Goal: Task Accomplishment & Management: Complete application form

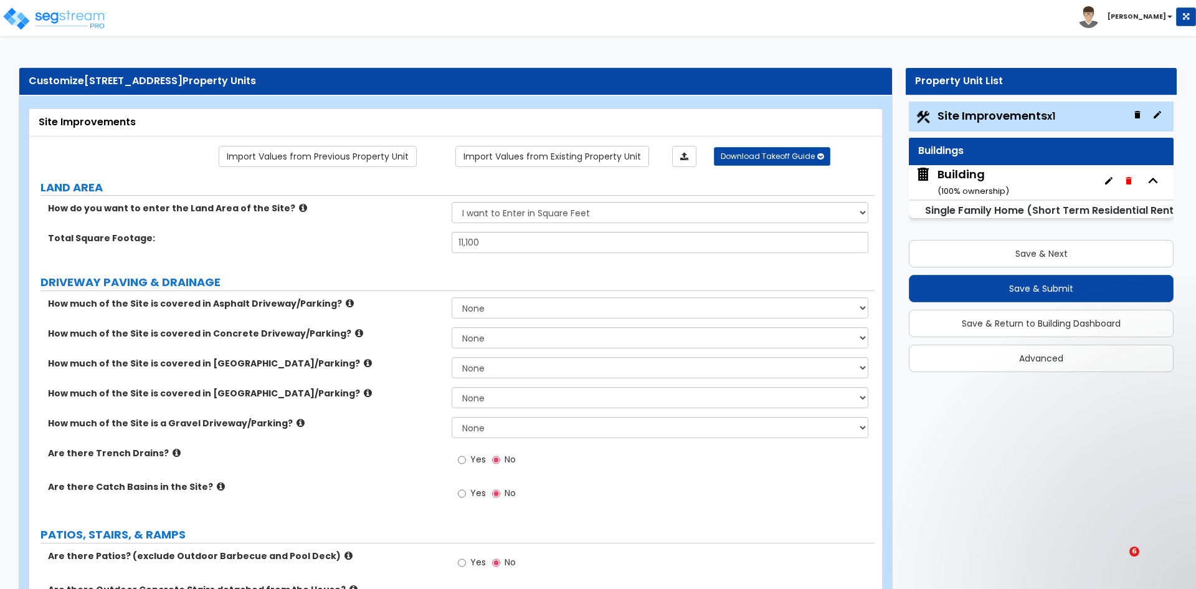
select select "2"
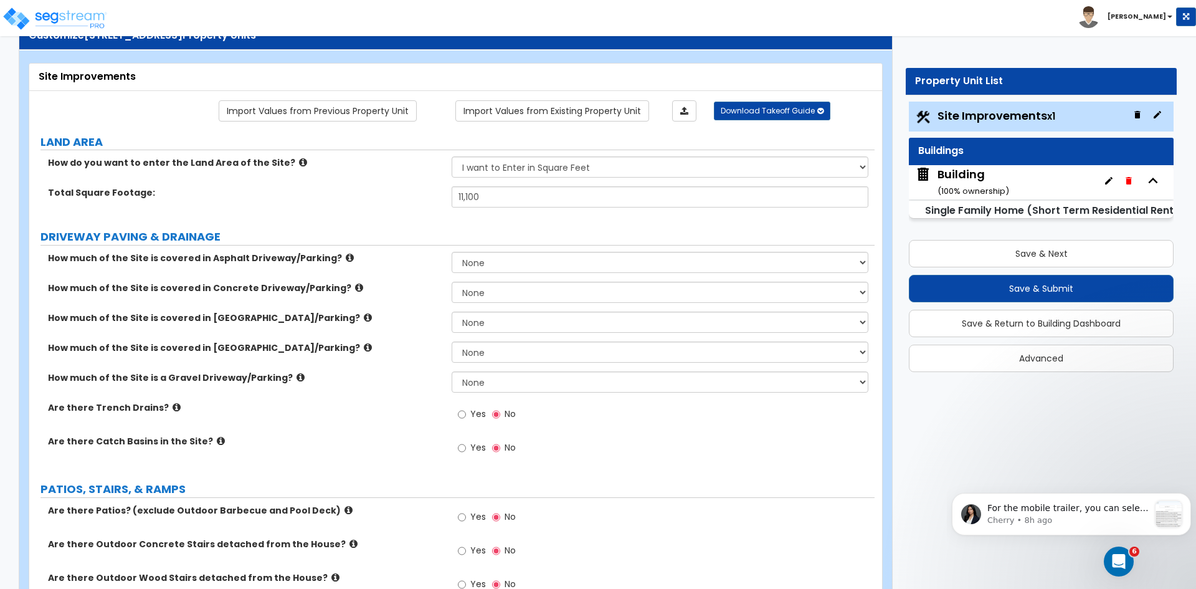
click at [34, 76] on div "Site Improvements" at bounding box center [455, 77] width 853 height 27
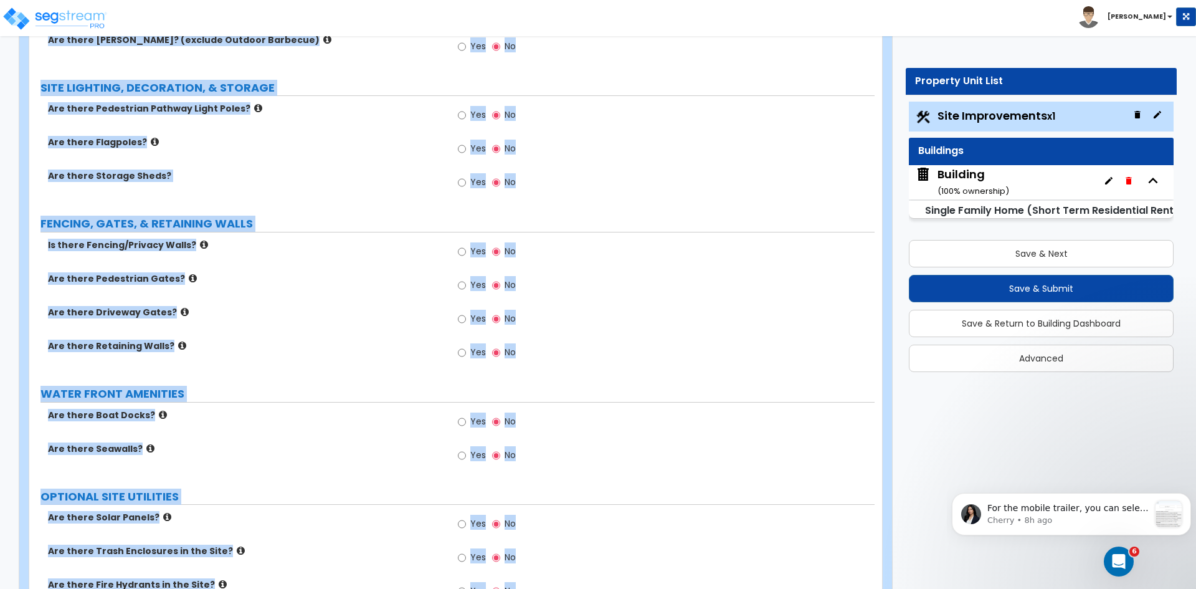
scroll to position [1407, 0]
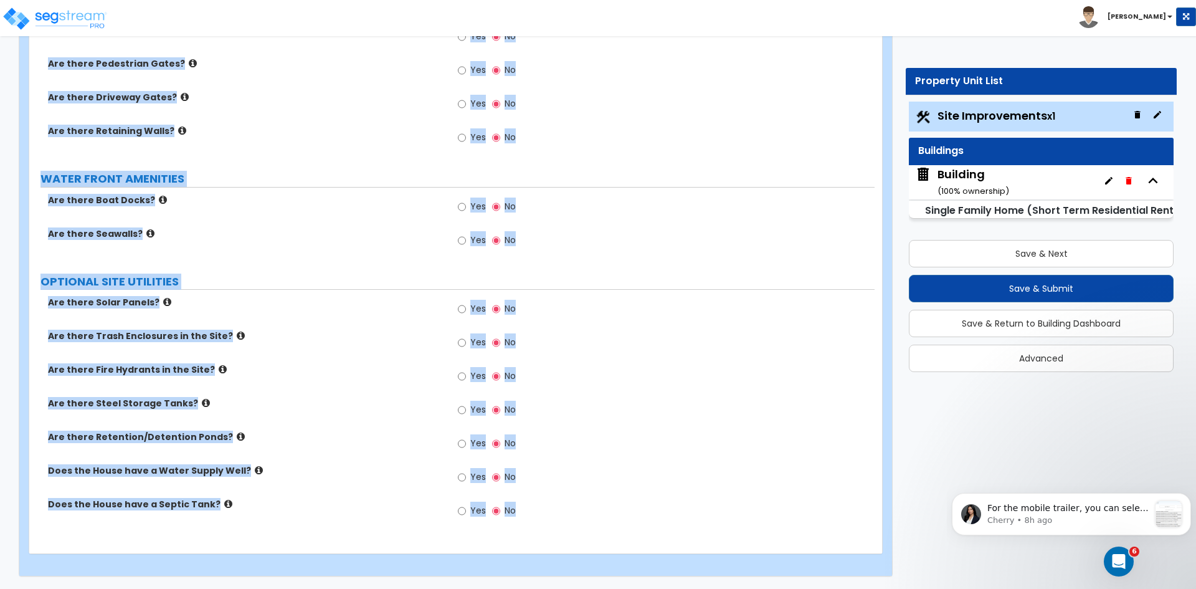
drag, startPoint x: 35, startPoint y: 73, endPoint x: 812, endPoint y: 618, distance: 949.6
copy div "Site Improvements Import Values from Previous Property Unit Import Values from …"
click at [267, 146] on div "Are there Retaining Walls? Yes No" at bounding box center [451, 142] width 845 height 34
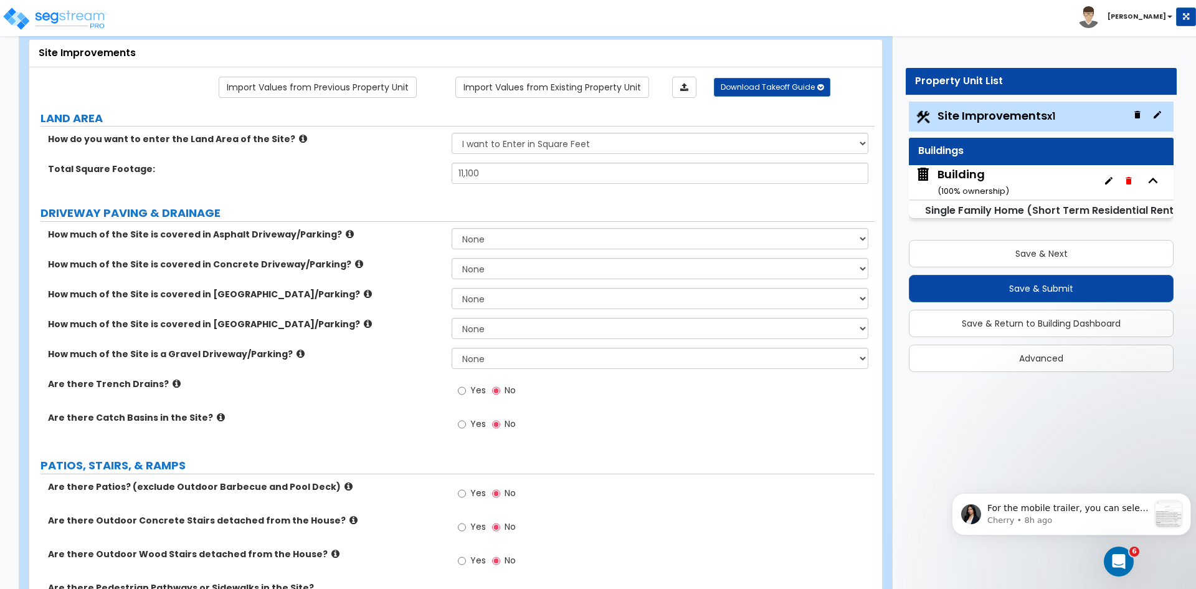
scroll to position [69, 0]
click at [487, 240] on select "None I want to Enter an Approximate Percentage I want to Enter the Square Foota…" at bounding box center [660, 239] width 416 height 21
select select "2"
click at [452, 229] on select "None I want to Enter an Approximate Percentage I want to Enter the Square Foota…" at bounding box center [660, 239] width 416 height 21
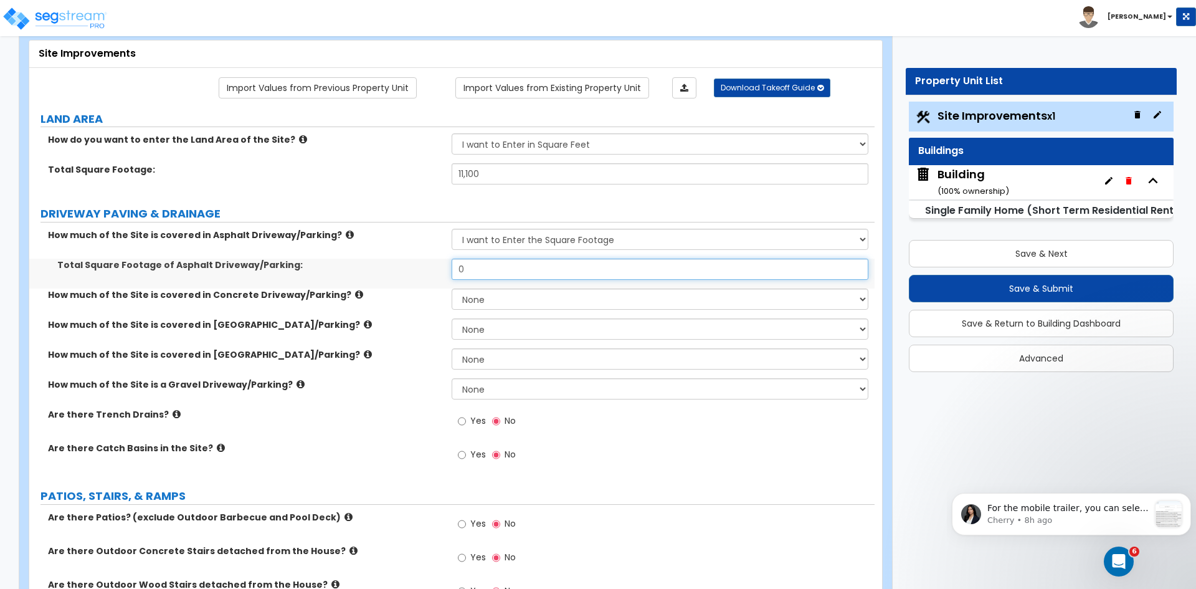
click at [495, 270] on input "0" at bounding box center [660, 269] width 416 height 21
type input "650"
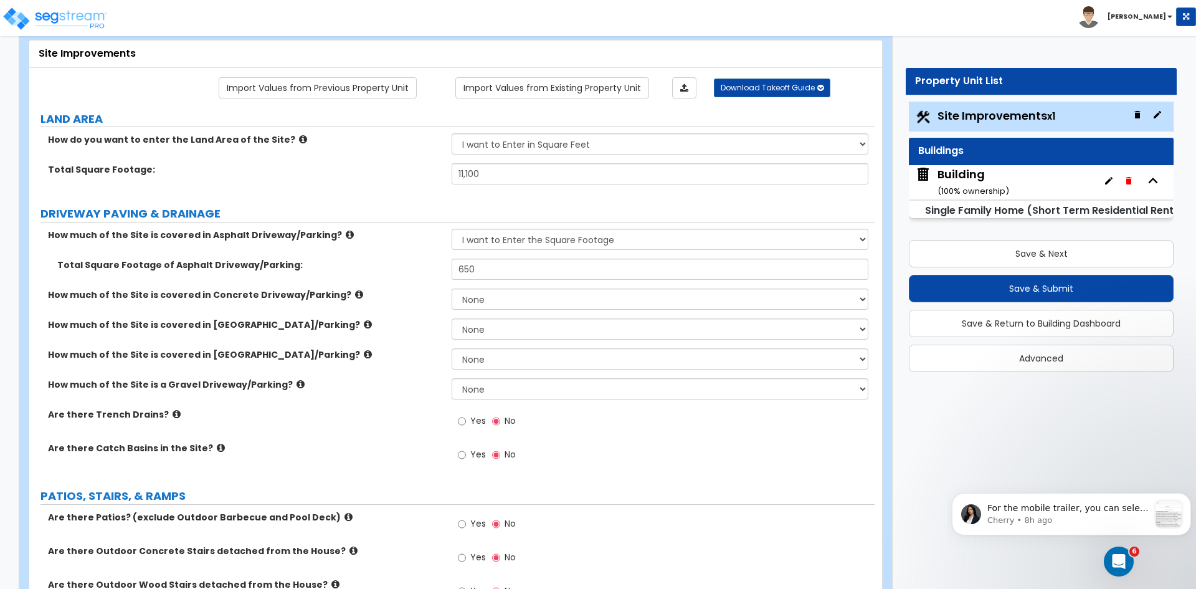
click at [409, 264] on label "Total Square Footage of Asphalt Driveway/Parking:" at bounding box center [249, 265] width 385 height 12
click at [330, 395] on div "How much of the Site is a Gravel Driveway/Parking? None I want to Enter an Appr…" at bounding box center [451, 393] width 845 height 30
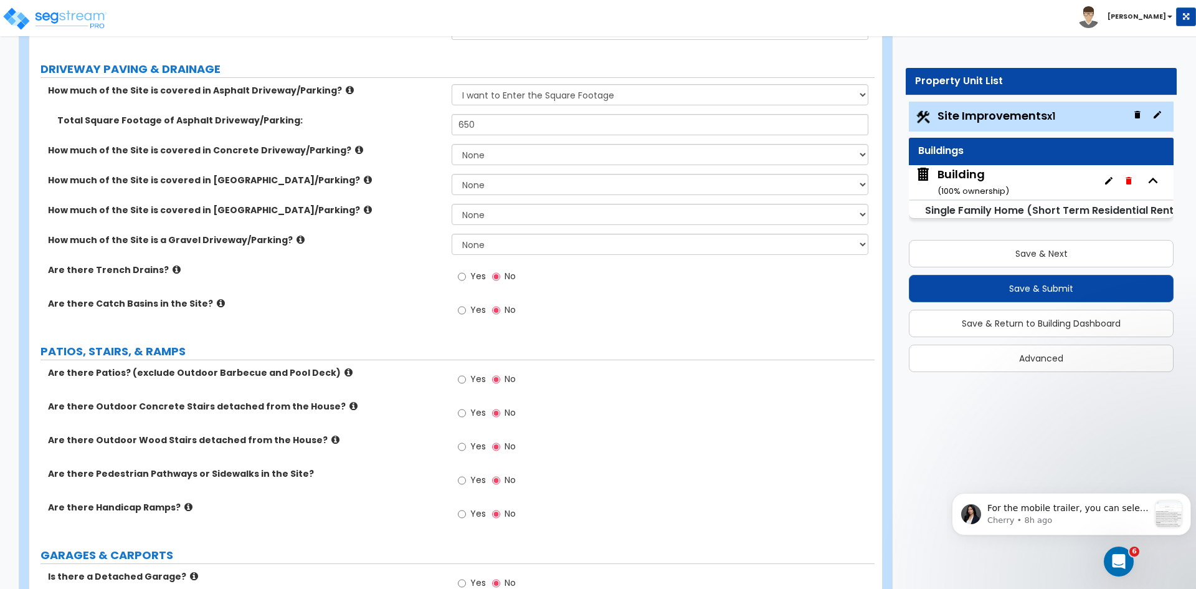
scroll to position [214, 0]
click at [463, 379] on input "Yes" at bounding box center [462, 378] width 8 height 14
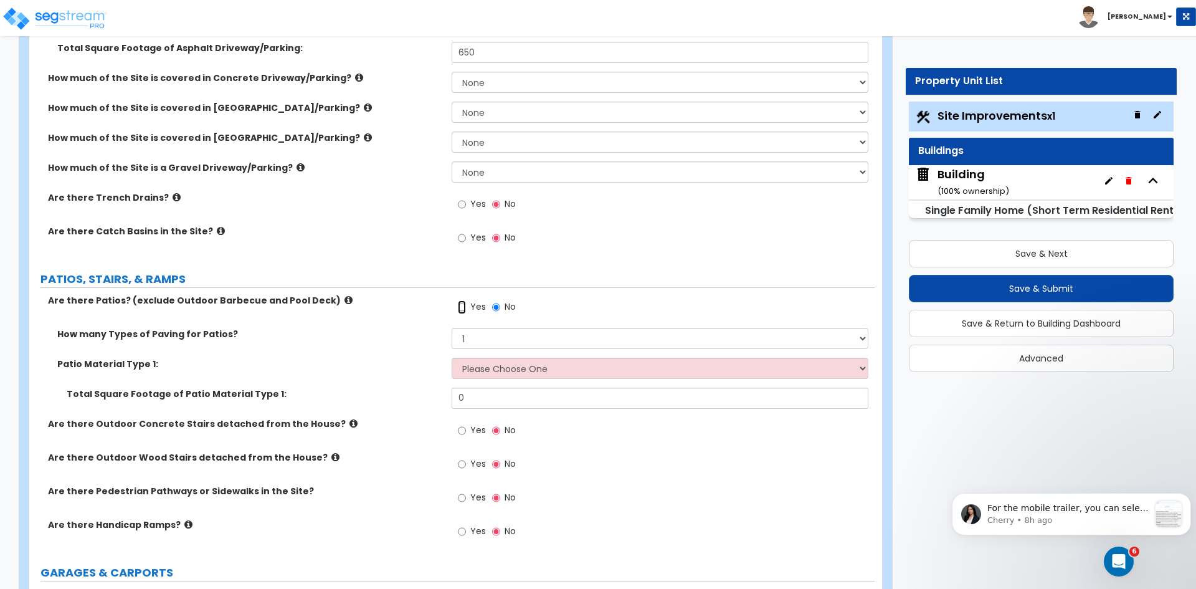
scroll to position [286, 0]
click at [478, 370] on select "Please Choose One Bare Concrete Stamped Concrete Brick Pavers Stone Pavers Tile…" at bounding box center [660, 367] width 416 height 21
select select "5"
click at [452, 357] on select "Please Choose One Bare Concrete Stamped Concrete Brick Pavers Stone Pavers Tile…" at bounding box center [660, 367] width 416 height 21
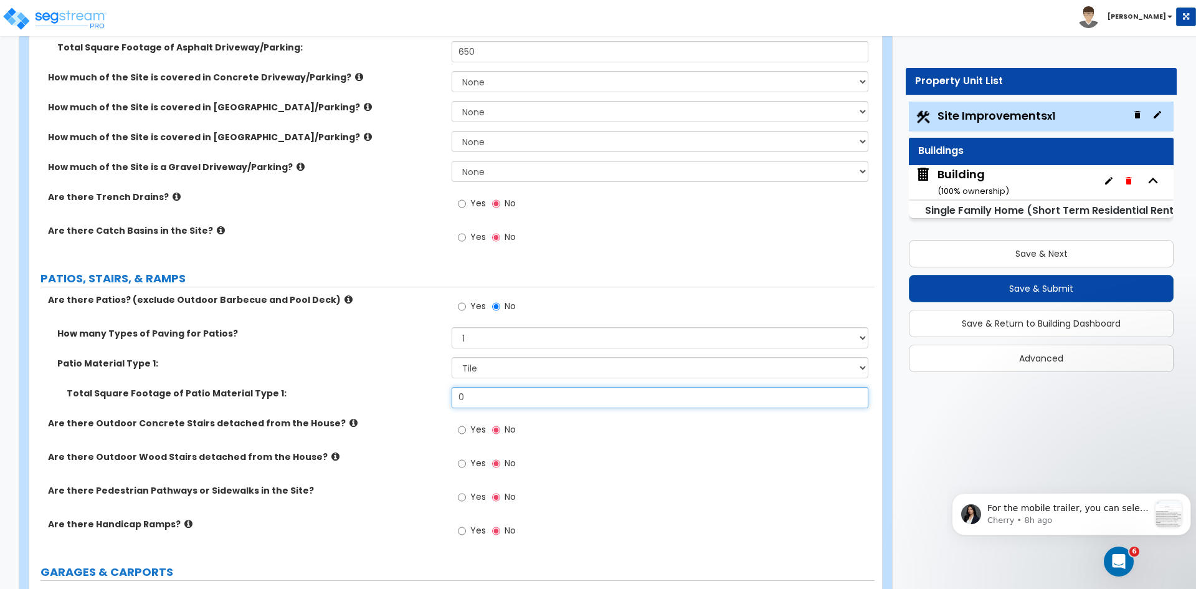
click at [481, 396] on input "0" at bounding box center [660, 397] width 416 height 21
type input "400"
click at [462, 427] on input "Yes" at bounding box center [462, 430] width 8 height 14
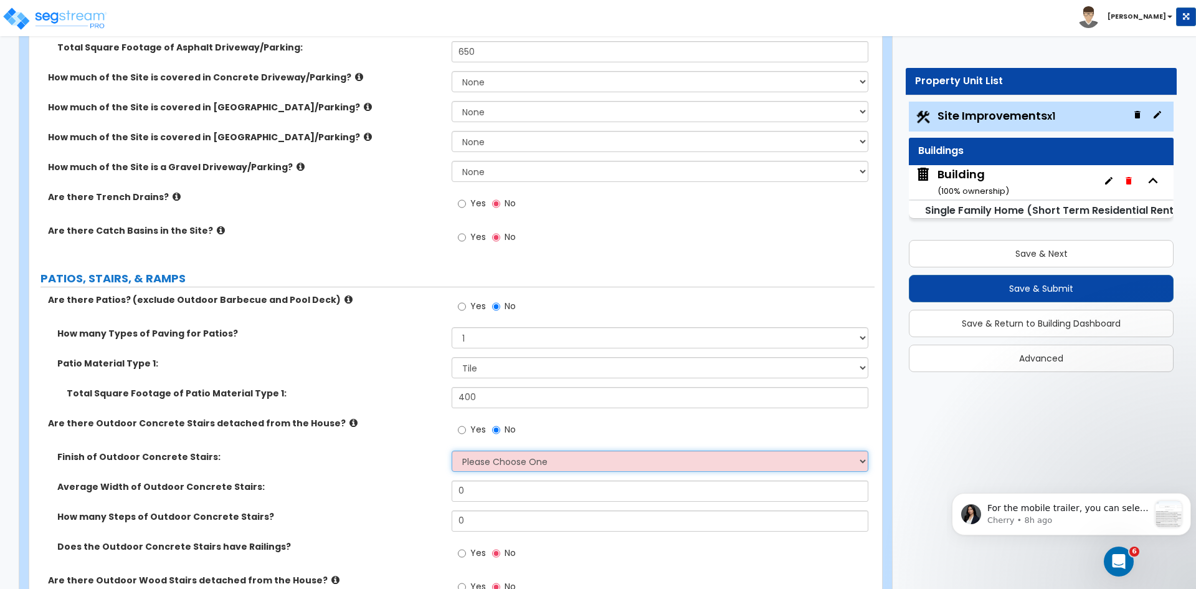
click at [477, 462] on select "Please Choose One Bare Concrete Exposed Aggregate Brick Paved Stone Paved" at bounding box center [660, 460] width 416 height 21
click at [410, 476] on div "Finish of Outdoor Concrete Stairs: Please Choose One Bare Concrete Exposed Aggr…" at bounding box center [451, 465] width 845 height 30
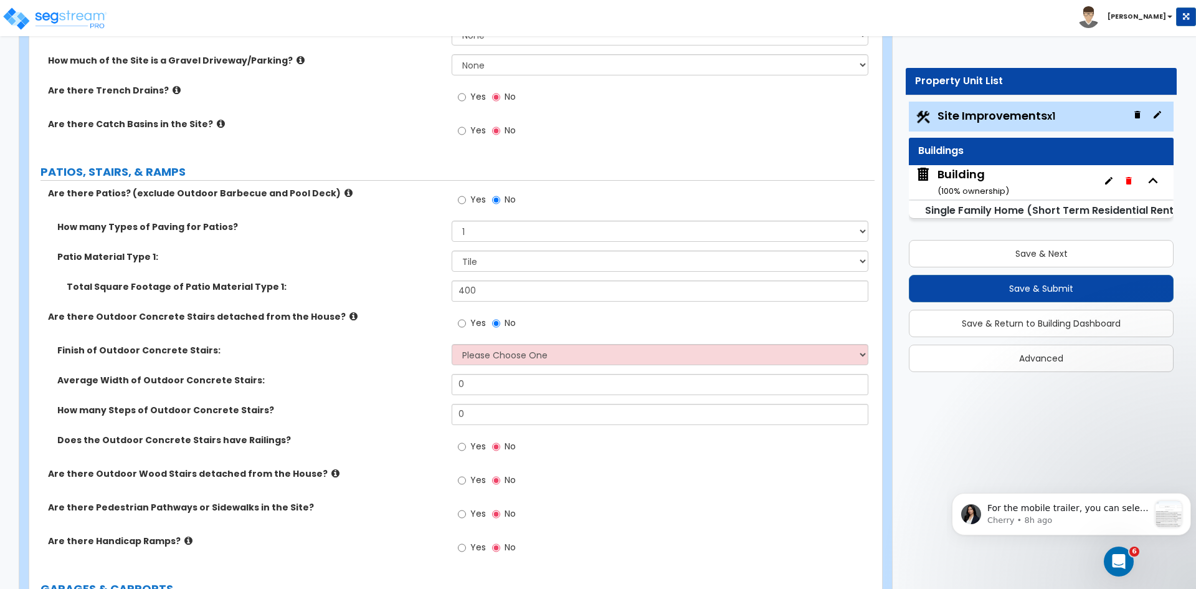
scroll to position [407, 0]
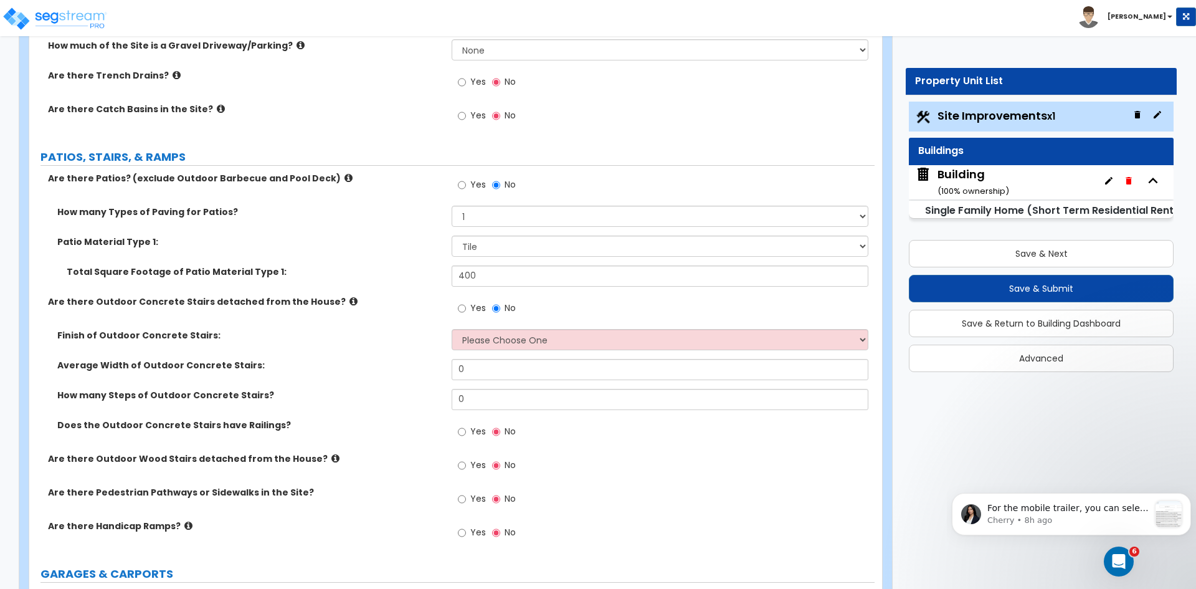
click at [357, 371] on div "Average Width of Outdoor Concrete Stairs: 0" at bounding box center [451, 374] width 845 height 30
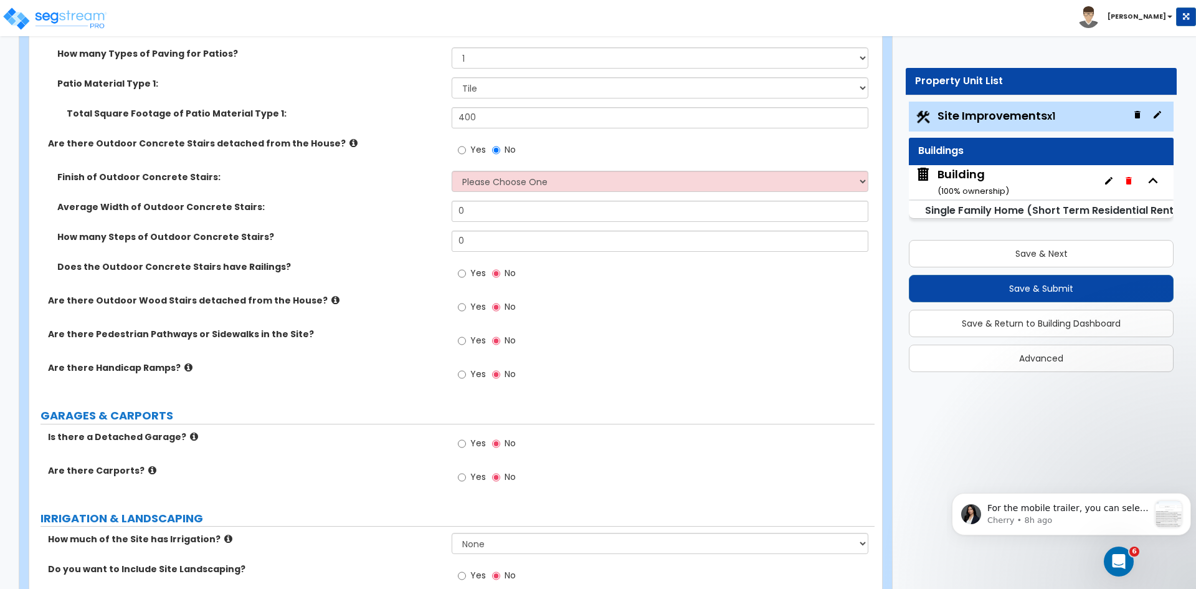
scroll to position [566, 0]
click at [460, 339] on input "Yes" at bounding box center [462, 340] width 8 height 14
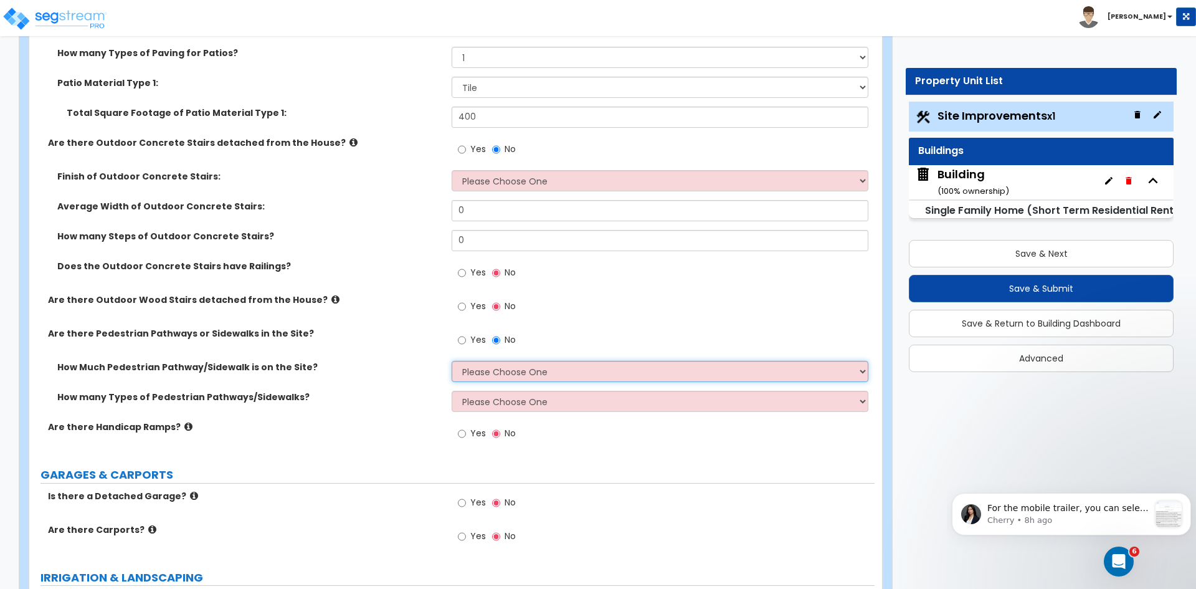
click at [473, 369] on select "Please Choose One I Don't Know, Please Estimate For Me Enter Linear Footage" at bounding box center [660, 371] width 416 height 21
select select "2"
click at [452, 361] on select "Please Choose One I Don't Know, Please Estimate For Me Enter Linear Footage" at bounding box center [660, 371] width 416 height 21
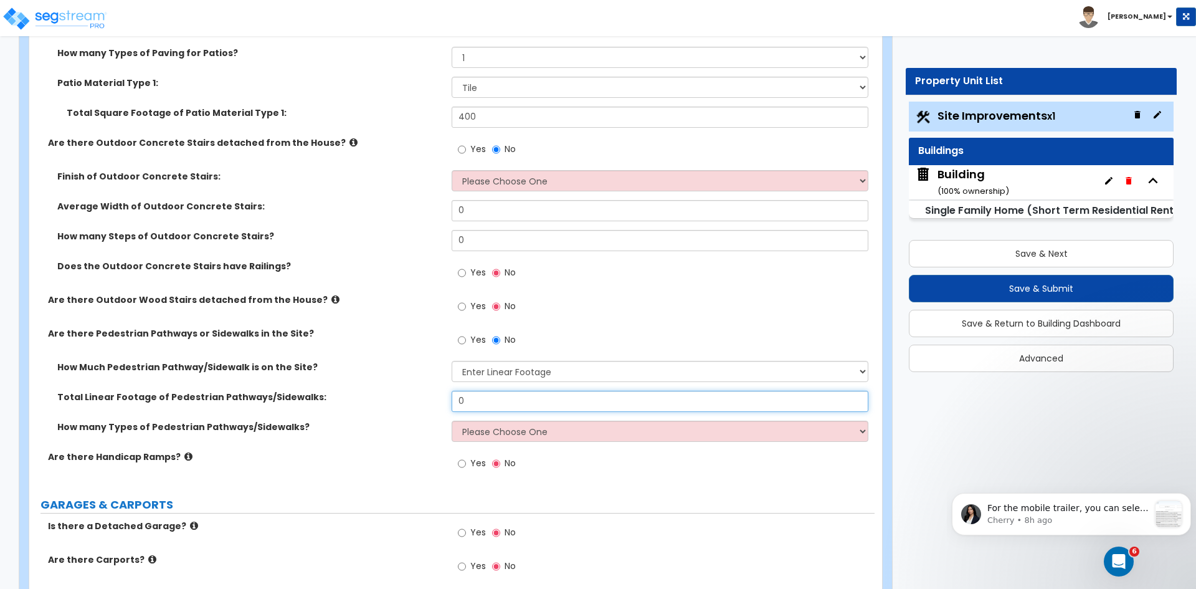
click at [486, 403] on input "0" at bounding box center [660, 401] width 416 height 21
type input "100"
click at [480, 432] on select "Please Choose One 1 2 3" at bounding box center [660, 431] width 416 height 21
select select "1"
click at [452, 421] on select "Please Choose One 1 2 3" at bounding box center [660, 431] width 416 height 21
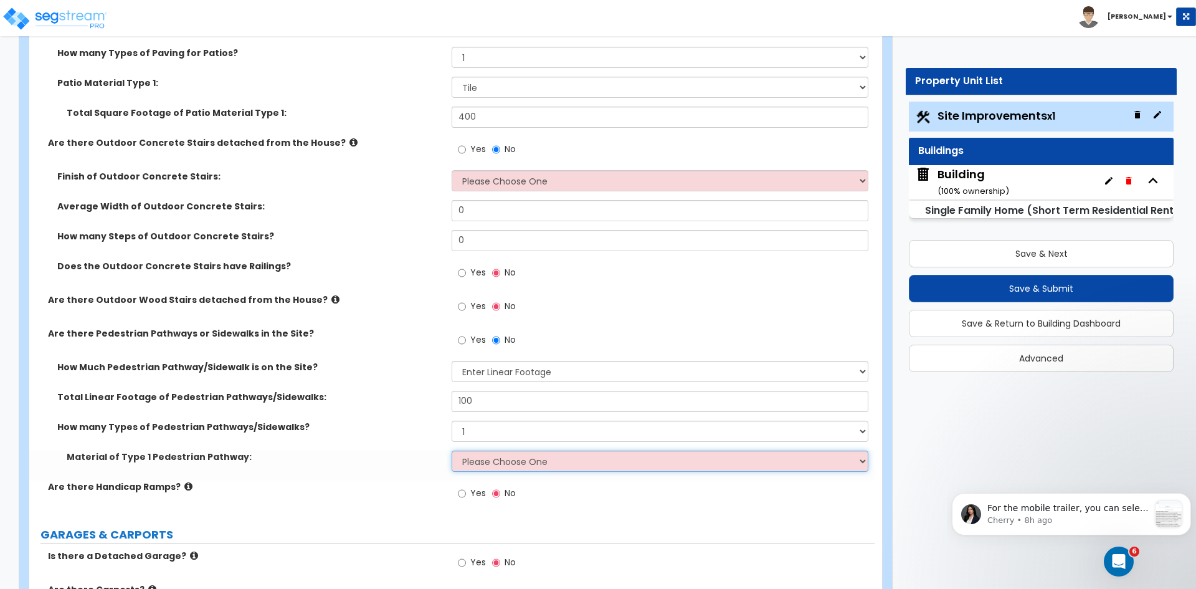
click at [488, 463] on select "Please Choose One Bare Concrete Stamped Concrete Brick Pavers Stone Pavers Wood…" at bounding box center [660, 460] width 416 height 21
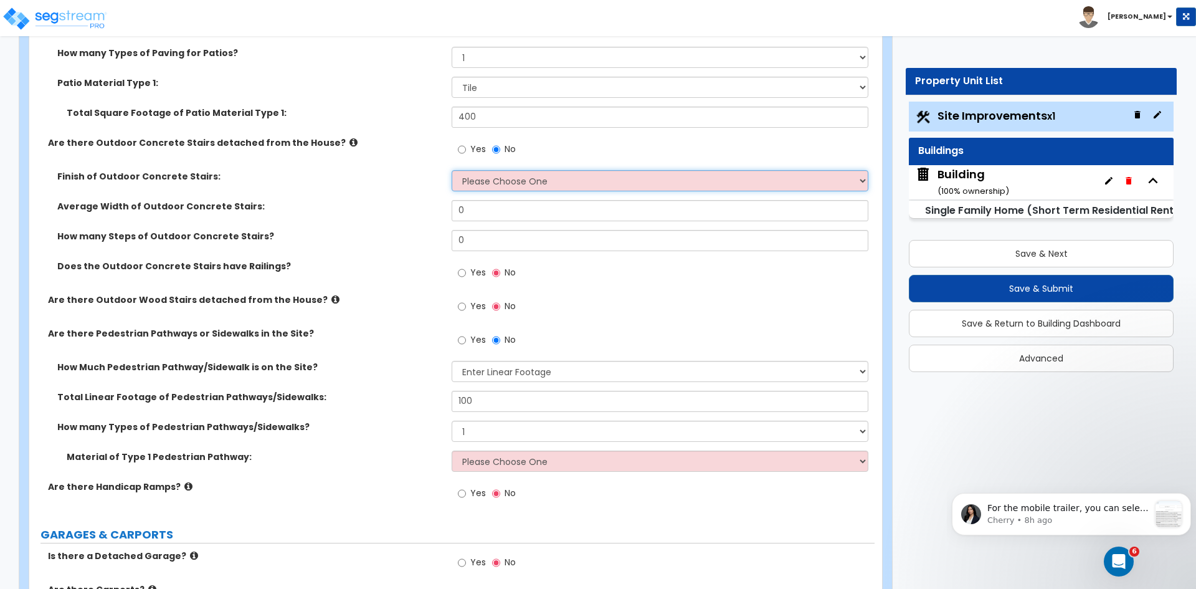
click at [470, 181] on select "Please Choose One Bare Concrete Exposed Aggregate Brick Paved Stone Paved" at bounding box center [660, 180] width 416 height 21
select select "4"
click at [452, 170] on select "Please Choose One Bare Concrete Exposed Aggregate Brick Paved Stone Paved" at bounding box center [660, 180] width 416 height 21
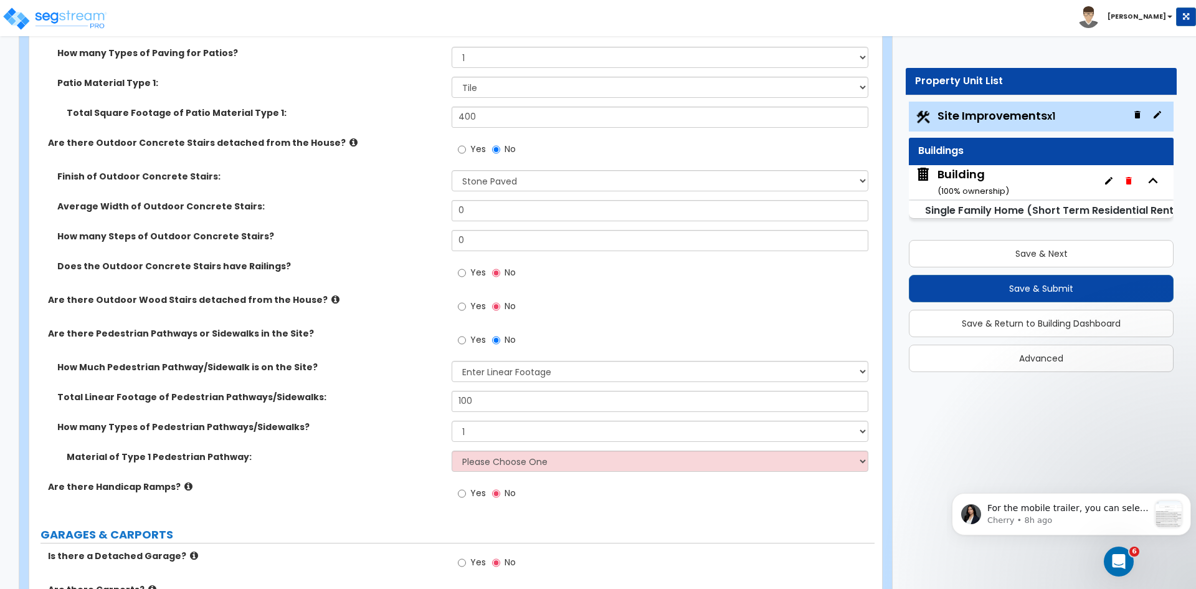
scroll to position [589, 0]
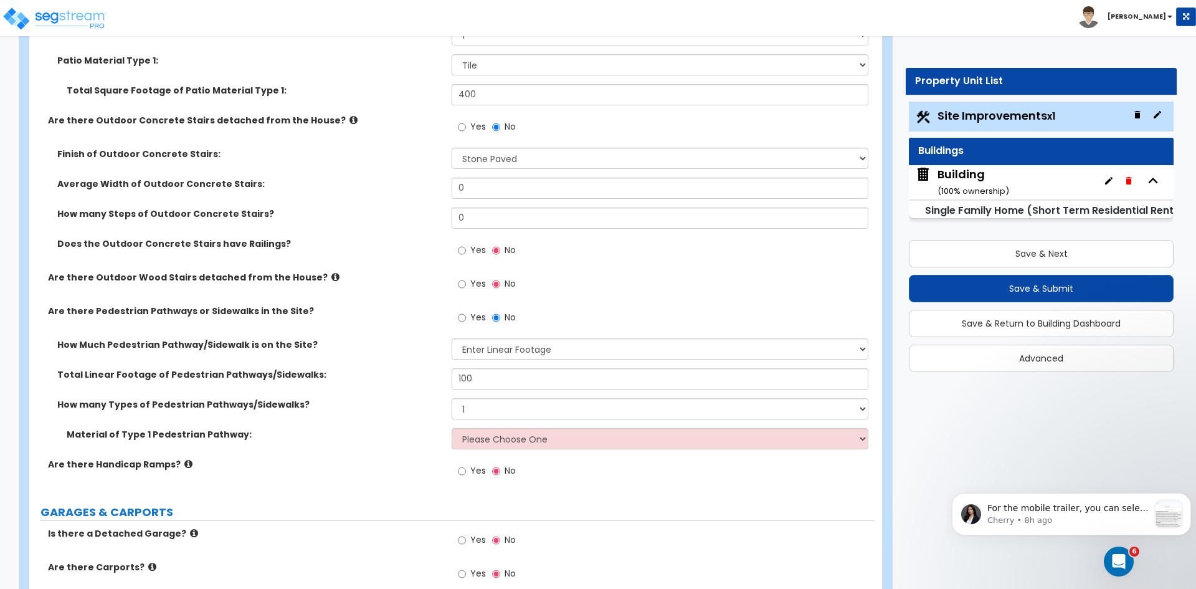
click at [376, 353] on div "How Much Pedestrian Pathway/Sidewalk is on the Site? Please Choose One I Don't …" at bounding box center [451, 353] width 845 height 30
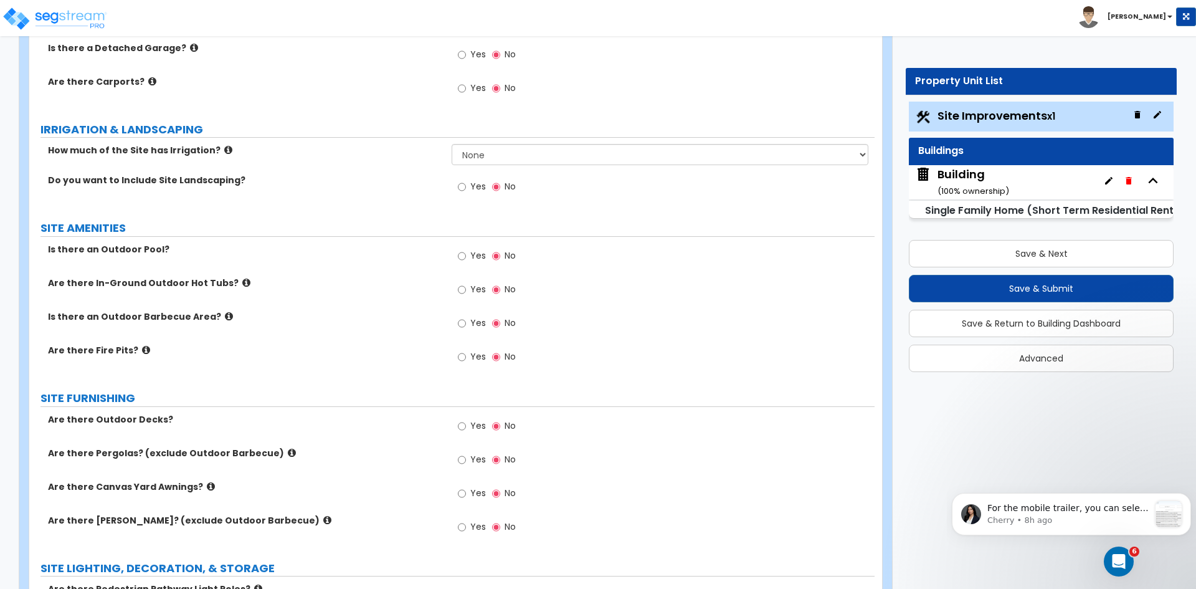
scroll to position [1075, 0]
click at [460, 288] on input "Yes" at bounding box center [462, 289] width 8 height 14
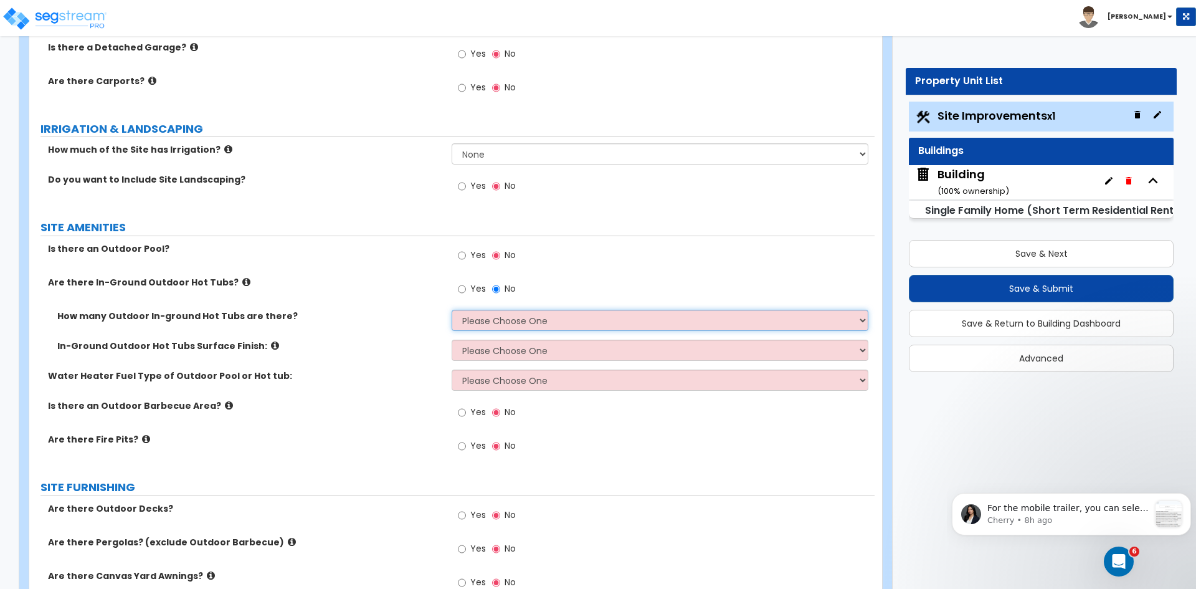
click at [469, 323] on select "Please Choose One 1 2 3 4" at bounding box center [660, 320] width 416 height 21
select select "1"
click at [452, 310] on select "Please Choose One 1 2 3 4" at bounding box center [660, 320] width 416 height 21
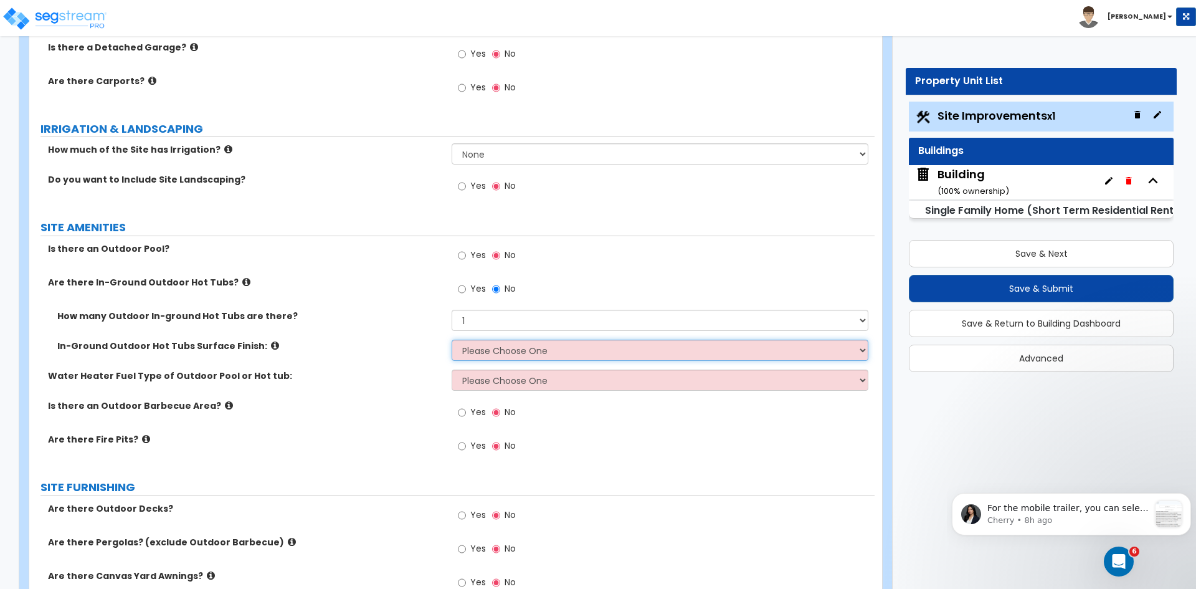
click at [491, 355] on select "Please Choose One Tile Plaster" at bounding box center [660, 350] width 416 height 21
select select "1"
click at [452, 340] on select "Please Choose One Tile Plaster" at bounding box center [660, 350] width 416 height 21
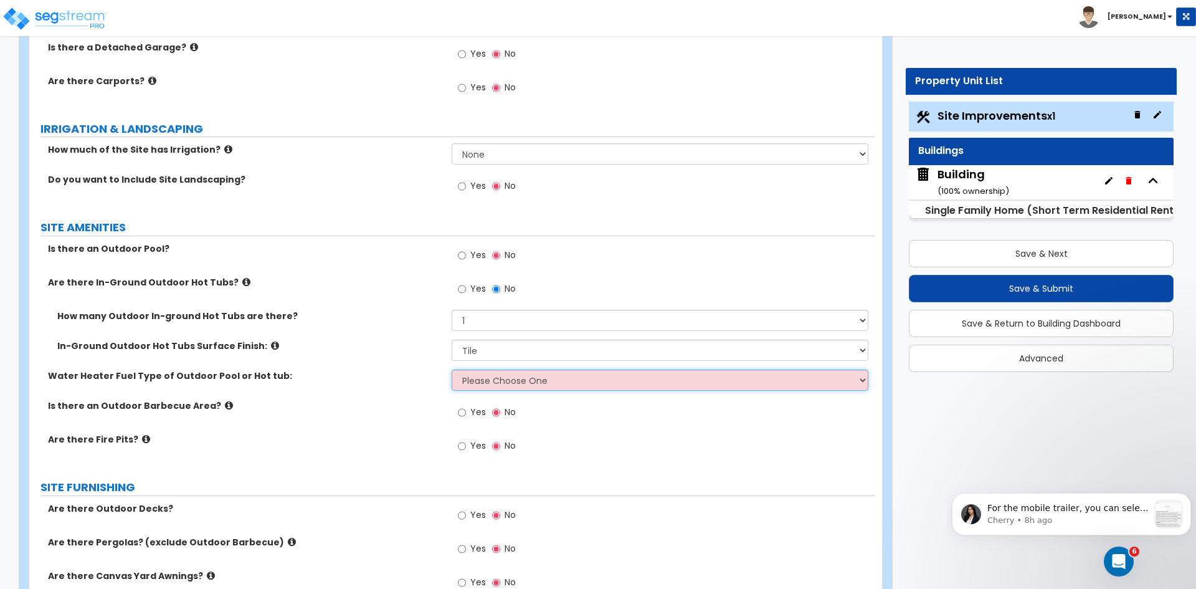
click at [489, 380] on select "Please Choose One Gas Electric" at bounding box center [660, 379] width 416 height 21
click at [452, 369] on select "Please Choose One Gas Electric" at bounding box center [660, 379] width 416 height 21
click at [404, 362] on div "In-Ground Outdoor Hot Tubs Surface Finish: Please Choose One Tile Plaster" at bounding box center [451, 355] width 845 height 30
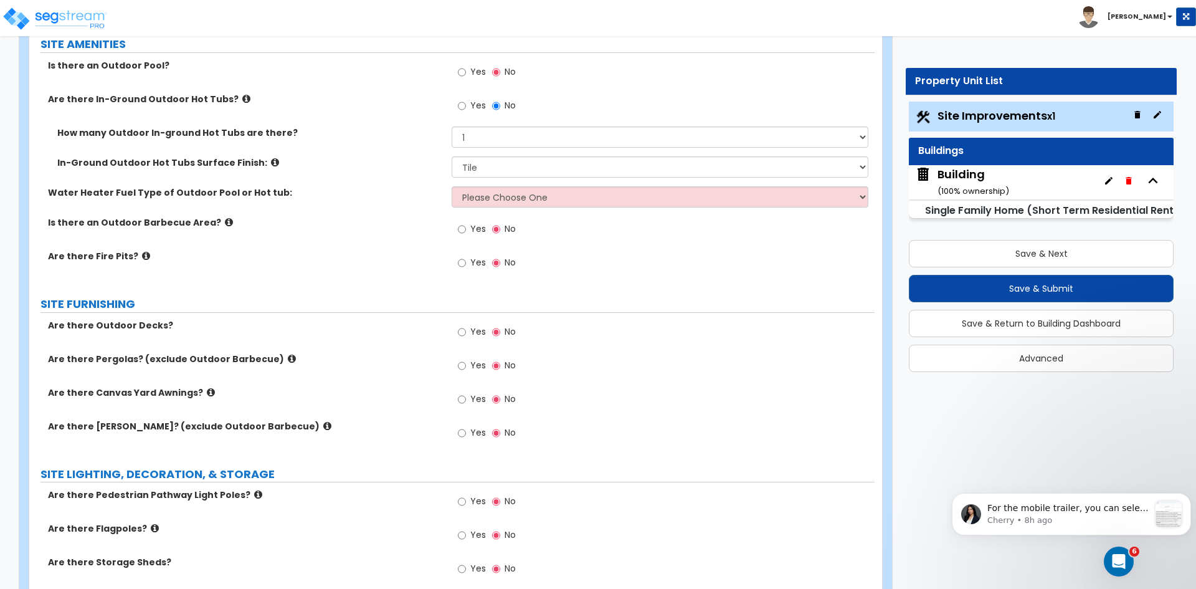
scroll to position [1259, 0]
click at [351, 258] on label "Are there Fire Pits?" at bounding box center [245, 255] width 394 height 12
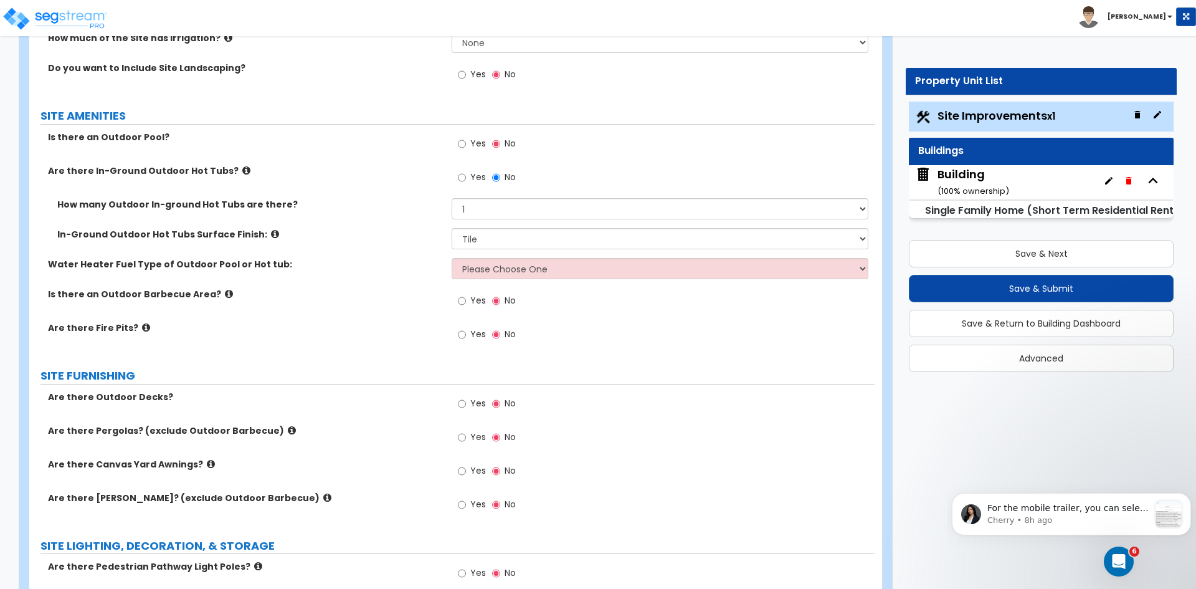
scroll to position [1186, 0]
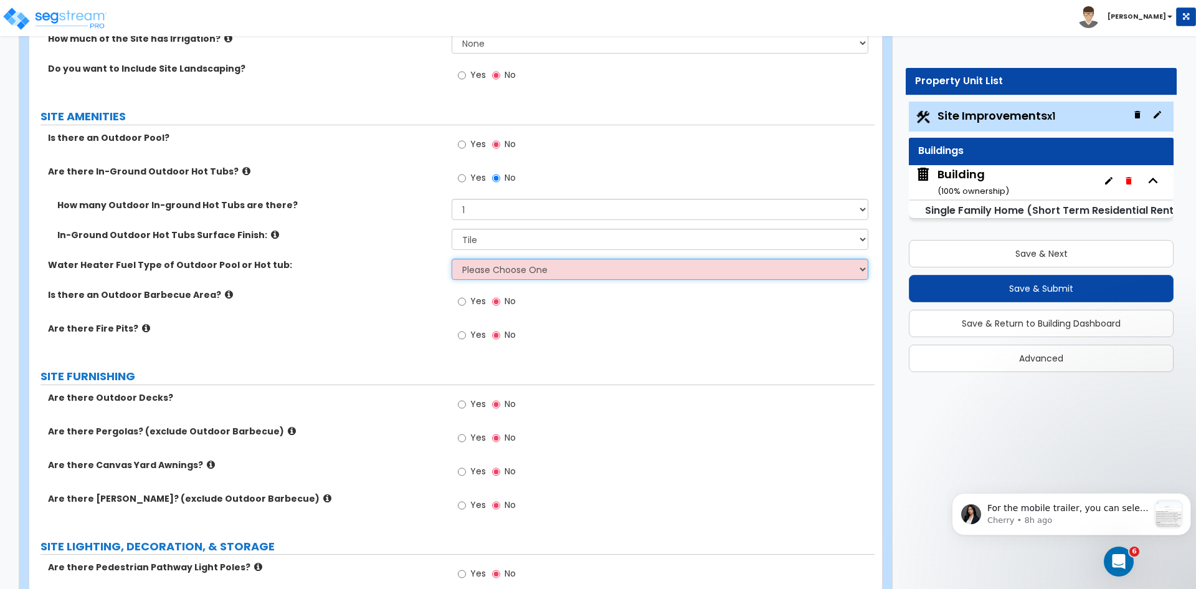
click at [482, 271] on select "Please Choose One Gas Electric" at bounding box center [660, 269] width 416 height 21
select select "1"
click at [452, 259] on select "Please Choose One Gas Electric" at bounding box center [660, 269] width 416 height 21
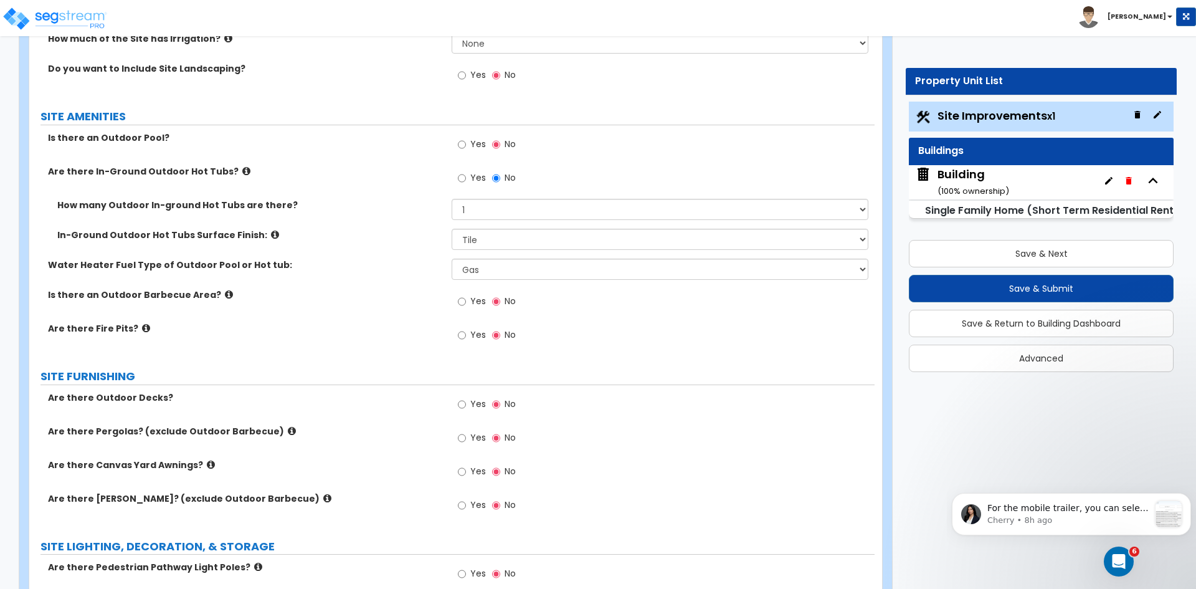
click at [399, 252] on div "In-Ground Outdoor Hot Tubs Surface Finish: Please Choose One Tile Plaster" at bounding box center [451, 244] width 845 height 30
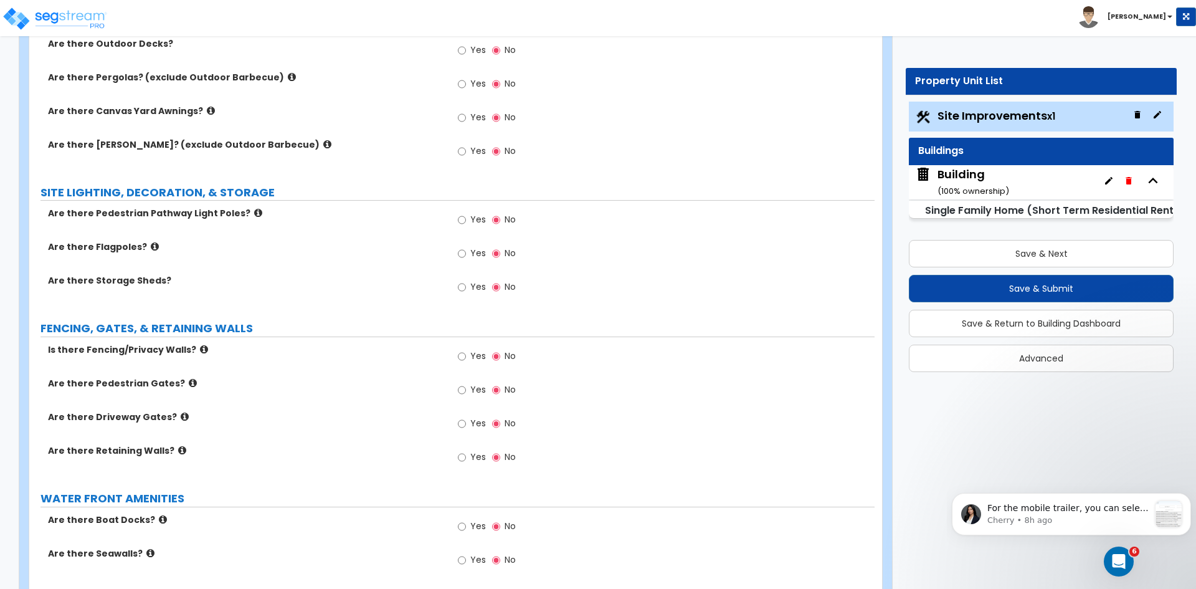
scroll to position [1542, 0]
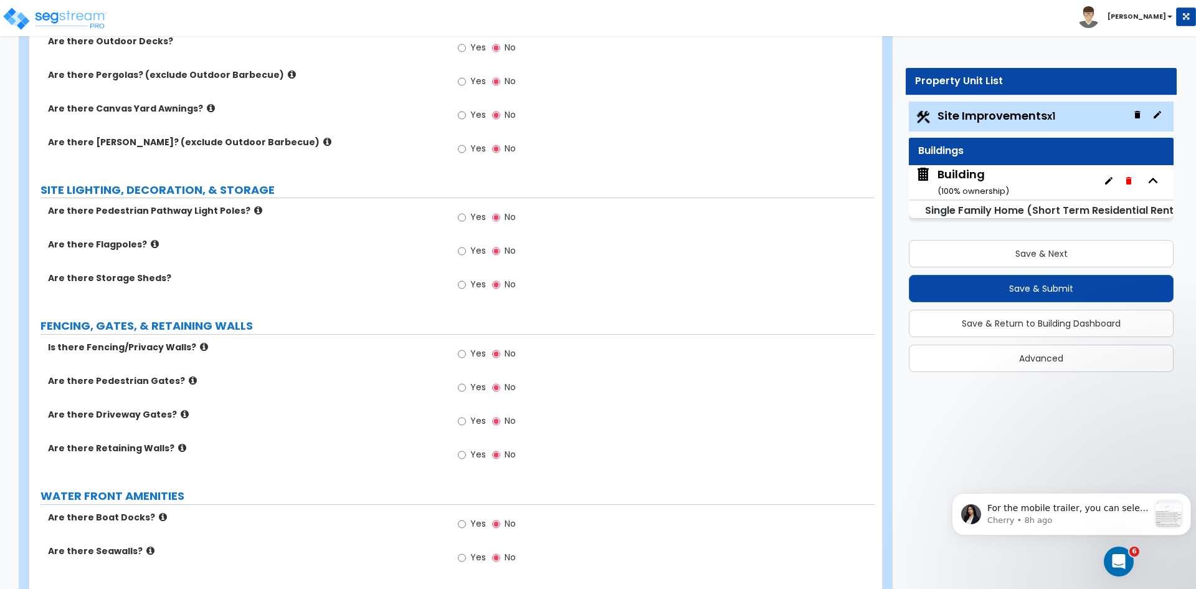
click at [352, 251] on div "Are there Flagpoles? Yes No" at bounding box center [451, 255] width 845 height 34
click at [369, 265] on div "Are there Flagpoles? Yes No" at bounding box center [451, 255] width 845 height 34
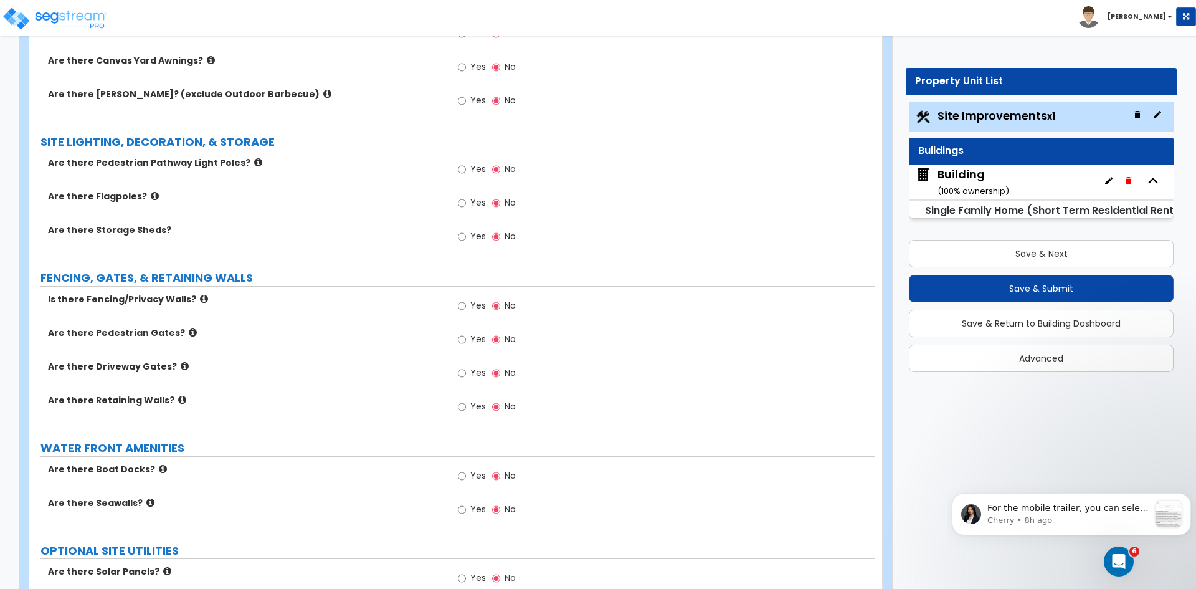
scroll to position [1589, 0]
click at [460, 407] on input "Yes" at bounding box center [462, 408] width 8 height 14
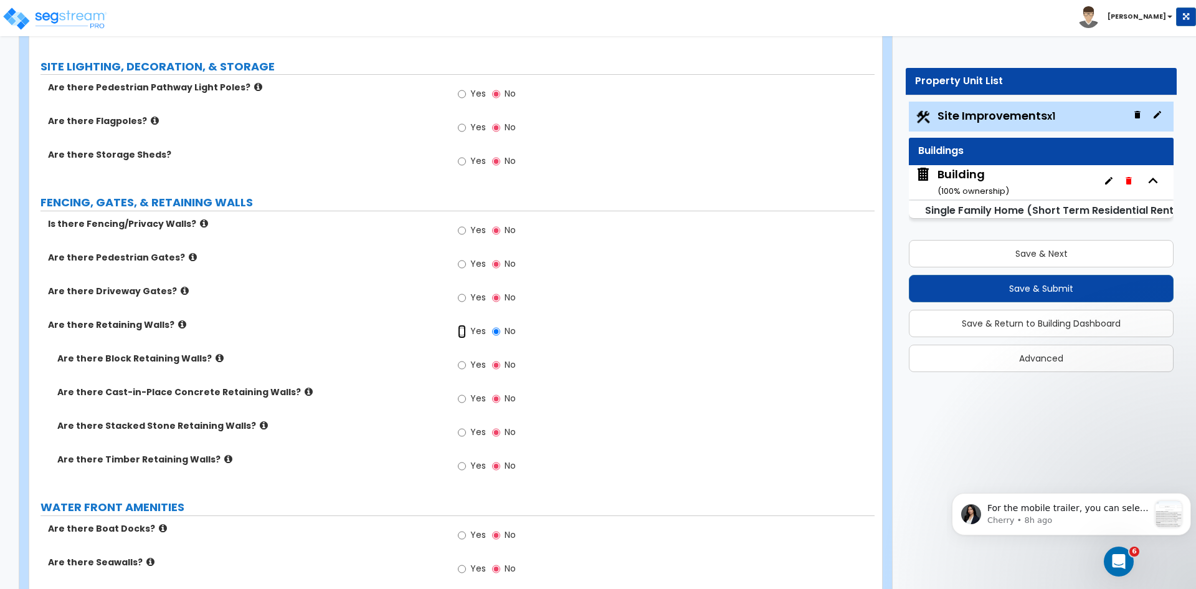
scroll to position [1667, 0]
drag, startPoint x: 92, startPoint y: 328, endPoint x: 119, endPoint y: 328, distance: 26.8
click at [119, 328] on label "Are there Retaining Walls?" at bounding box center [245, 323] width 394 height 12
click at [47, 321] on div "Are there Retaining Walls?" at bounding box center [240, 323] width 422 height 12
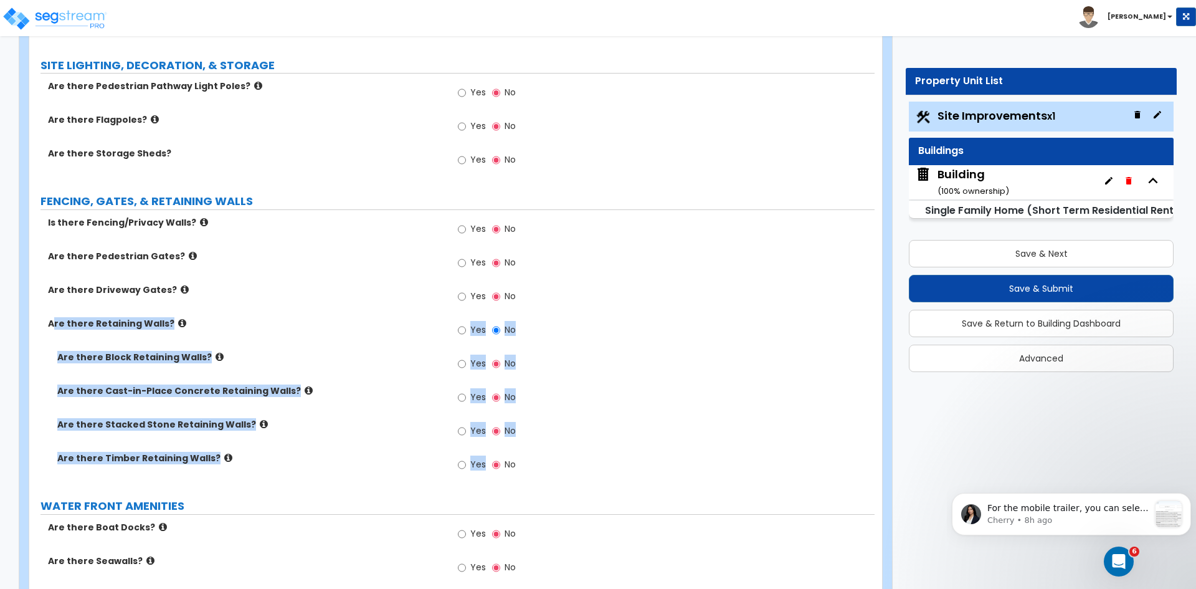
drag, startPoint x: 56, startPoint y: 321, endPoint x: 474, endPoint y: 478, distance: 446.0
click at [474, 478] on div "Is there Fencing/Privacy Walls? Yes No Are there Pedestrian Gates? Yes No Are t…" at bounding box center [452, 350] width 827 height 269
copy div "re there Retaining Walls? Yes No Are there Block Retaining Walls? Yes No Are th…"
